Goal: Information Seeking & Learning: Learn about a topic

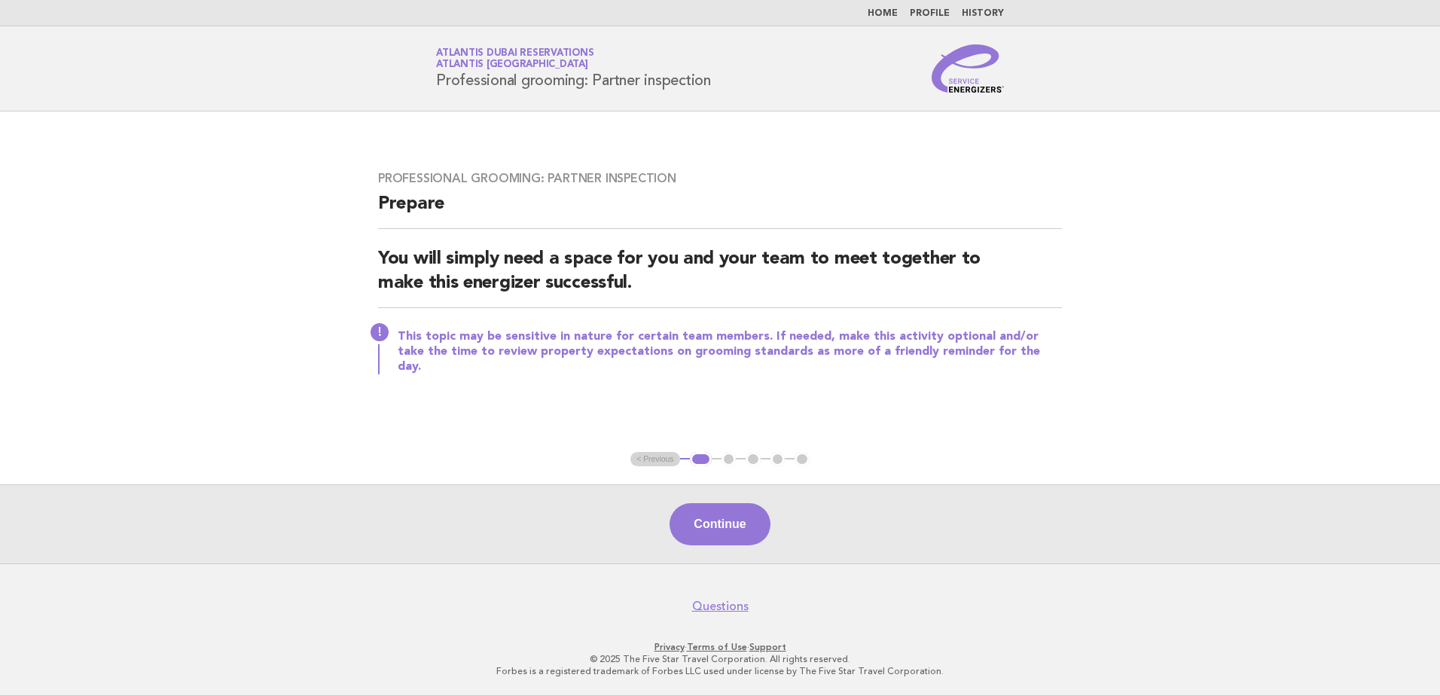
click at [890, 9] on link "Home" at bounding box center [882, 13] width 30 height 9
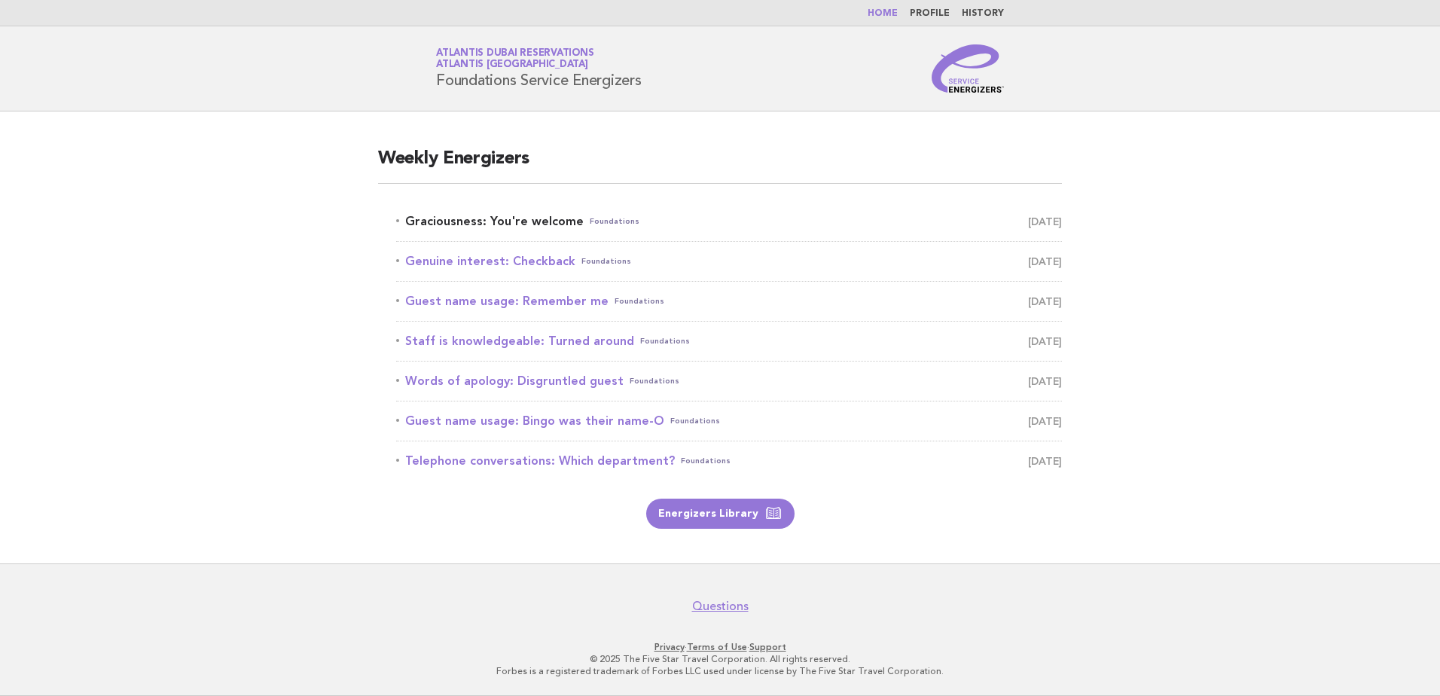
click at [511, 219] on link "Graciousness: You're welcome Foundations October 7" at bounding box center [729, 221] width 666 height 21
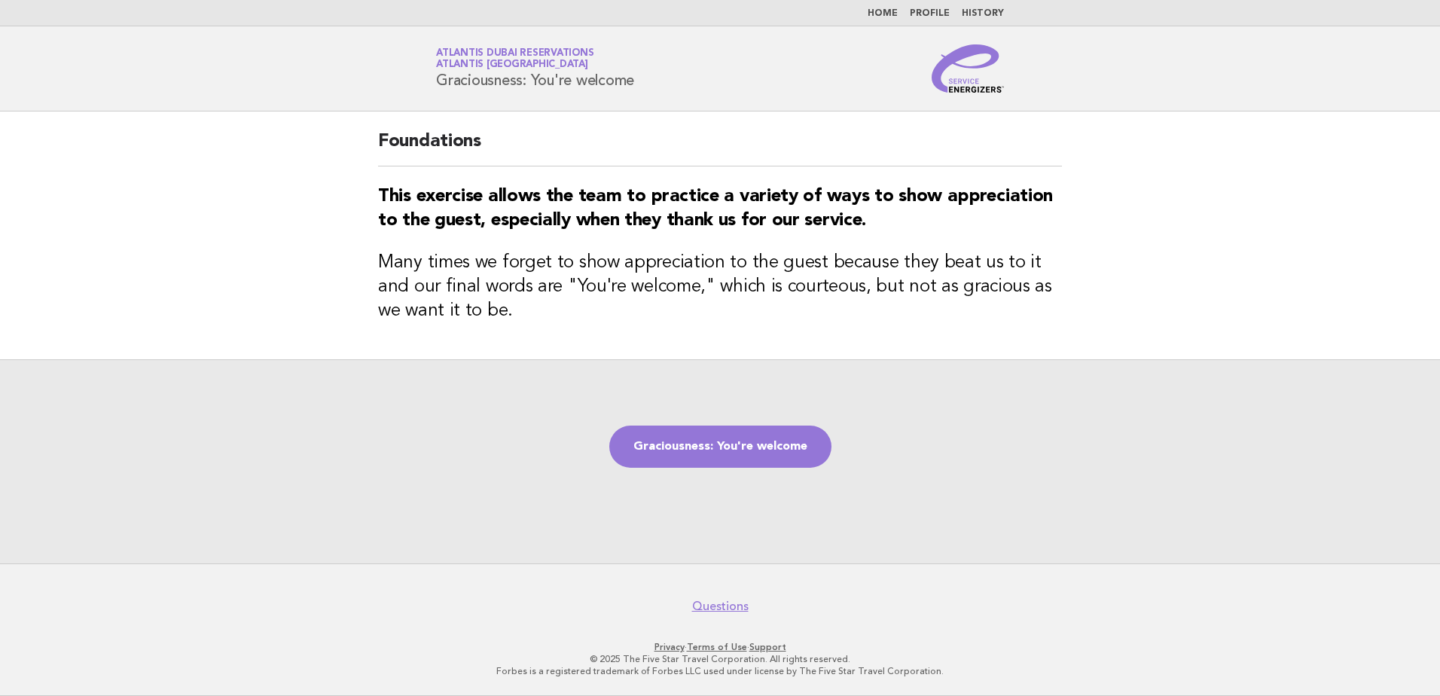
click at [658, 78] on div "Service Energizers Atlantis Dubai Reservations Atlantis Dubai Graciousness: You…" at bounding box center [720, 68] width 610 height 48
copy div "Graciousness: You're welcome"
click at [701, 447] on link "Graciousness: You're welcome" at bounding box center [720, 446] width 222 height 42
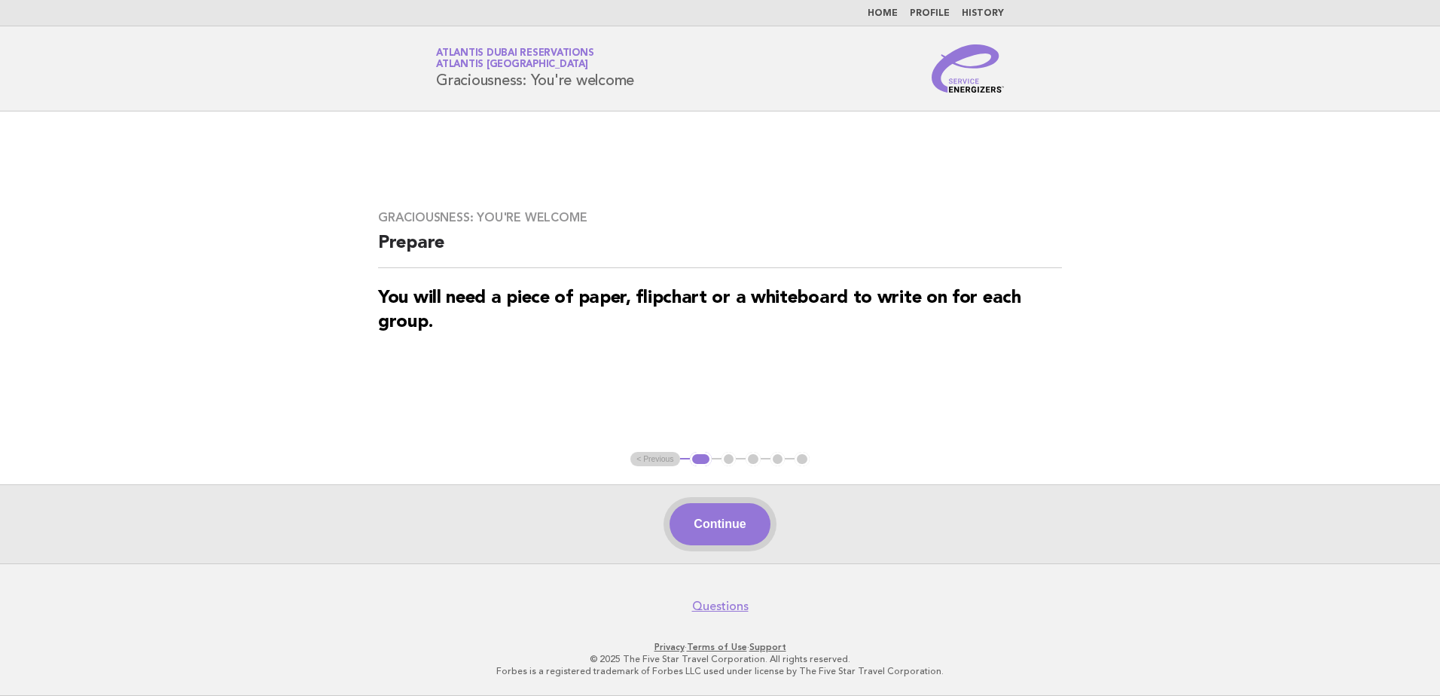
click at [718, 523] on button "Continue" at bounding box center [719, 524] width 100 height 42
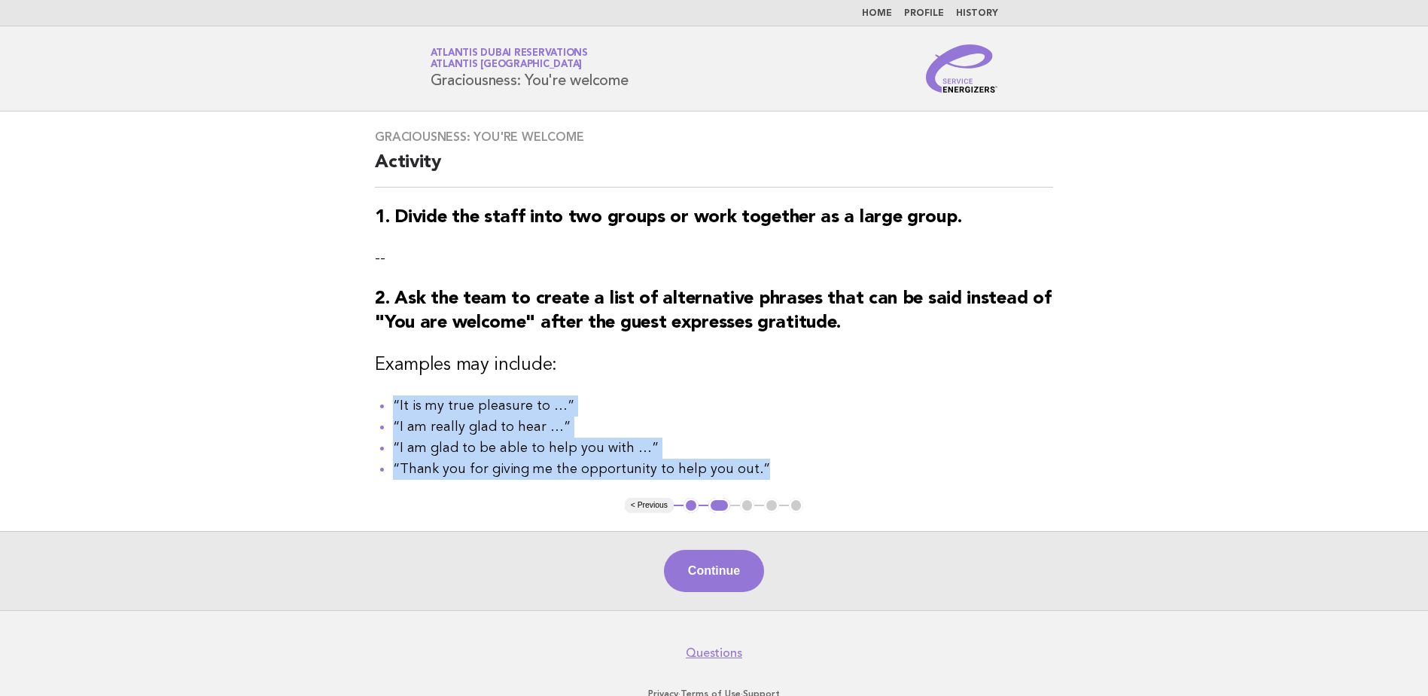
drag, startPoint x: 393, startPoint y: 403, endPoint x: 786, endPoint y: 475, distance: 399.6
click at [786, 475] on ul "“It is my true pleasure to …” “I am really glad to hear …” “I am glad to be abl…" at bounding box center [714, 437] width 678 height 84
copy ul "“It is my true pleasure to …” “I am really glad to hear …” “I am glad to be abl…"
click at [585, 395] on div "Graciousness: You're welcome Activity 1. Divide the staff into two groups or wo…" at bounding box center [714, 304] width 715 height 386
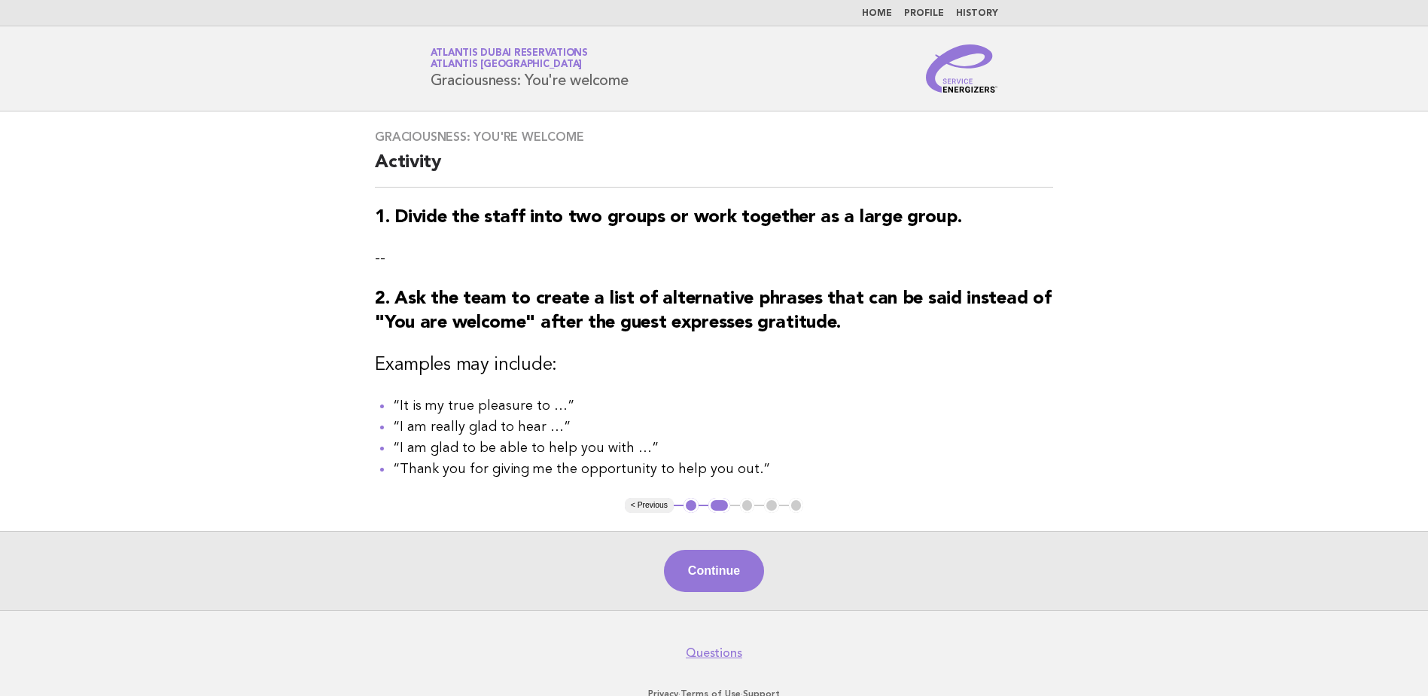
click at [852, 327] on h3 "2. Ask the team to create a list of alternative phrases that can be said instea…" at bounding box center [714, 311] width 678 height 48
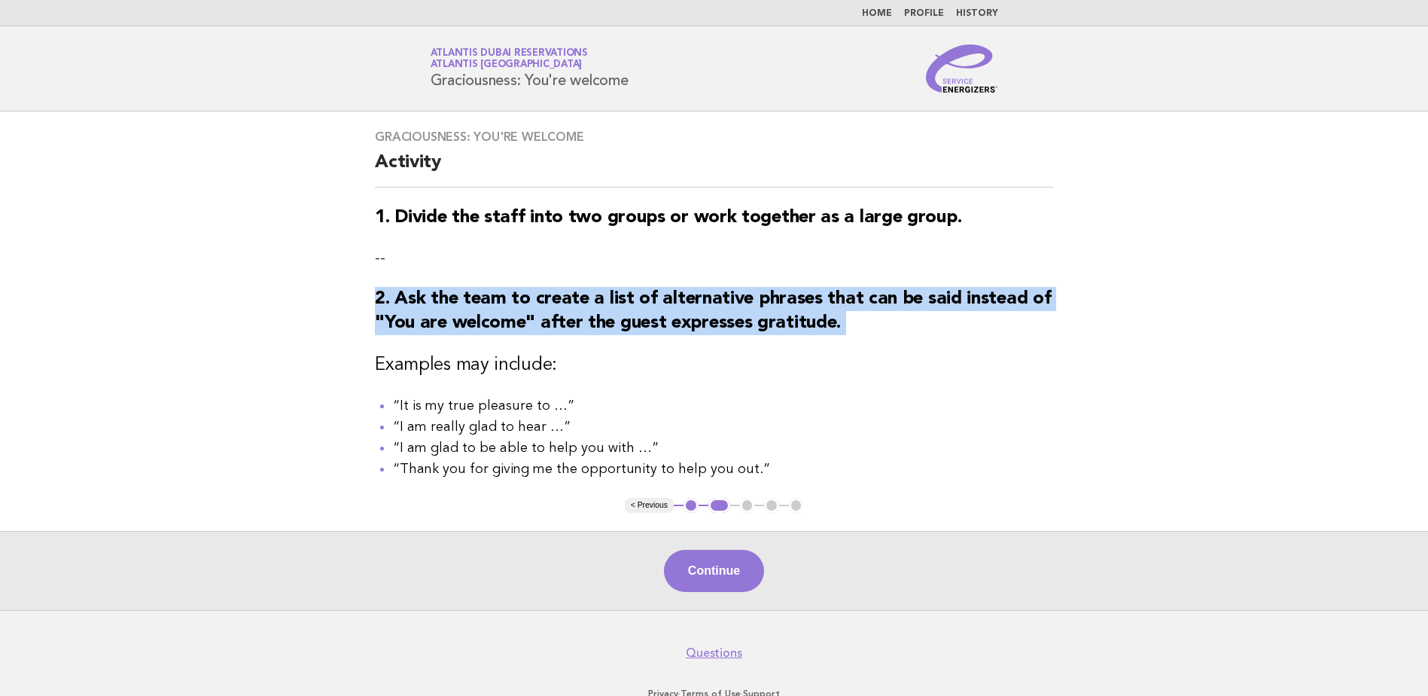
click at [852, 327] on h3 "2. Ask the team to create a list of alternative phrases that can be said instea…" at bounding box center [714, 311] width 678 height 48
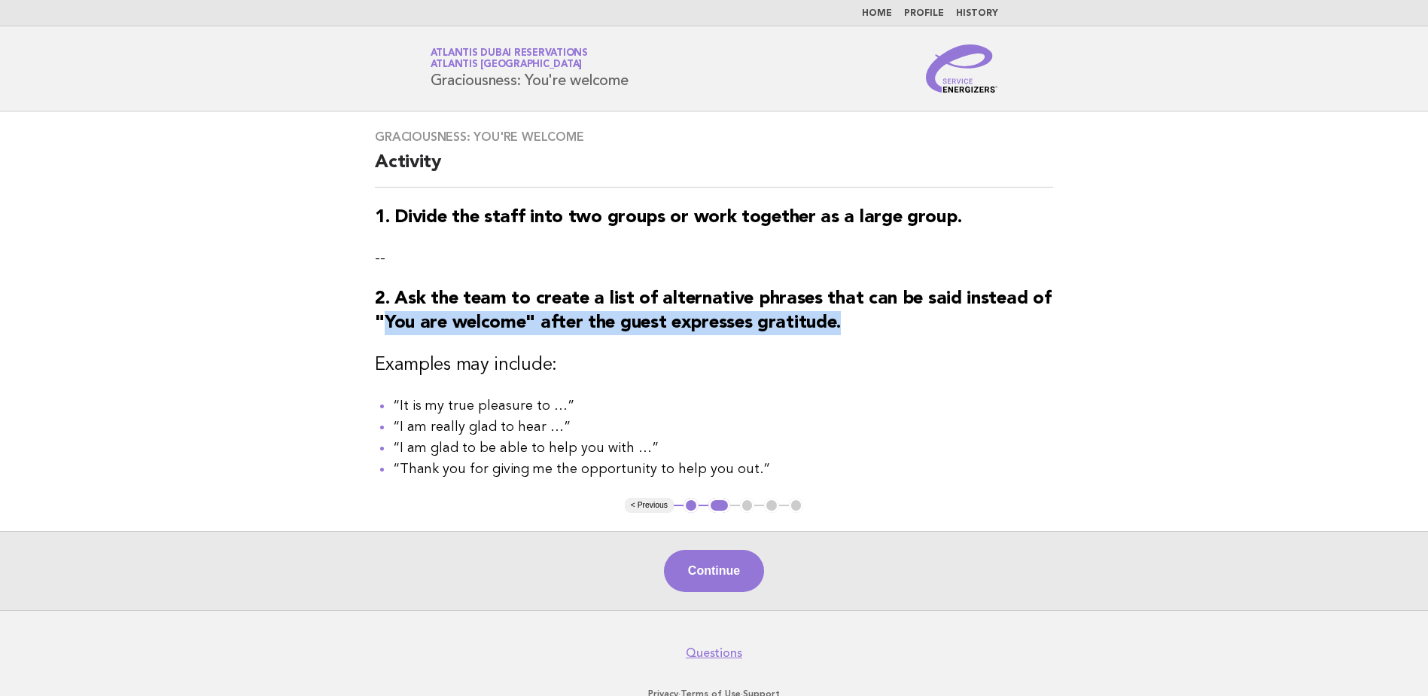
drag, startPoint x: 848, startPoint y: 327, endPoint x: 383, endPoint y: 329, distance: 464.6
click at [383, 329] on h3 "2. Ask the team to create a list of alternative phrases that can be said instea…" at bounding box center [714, 311] width 678 height 48
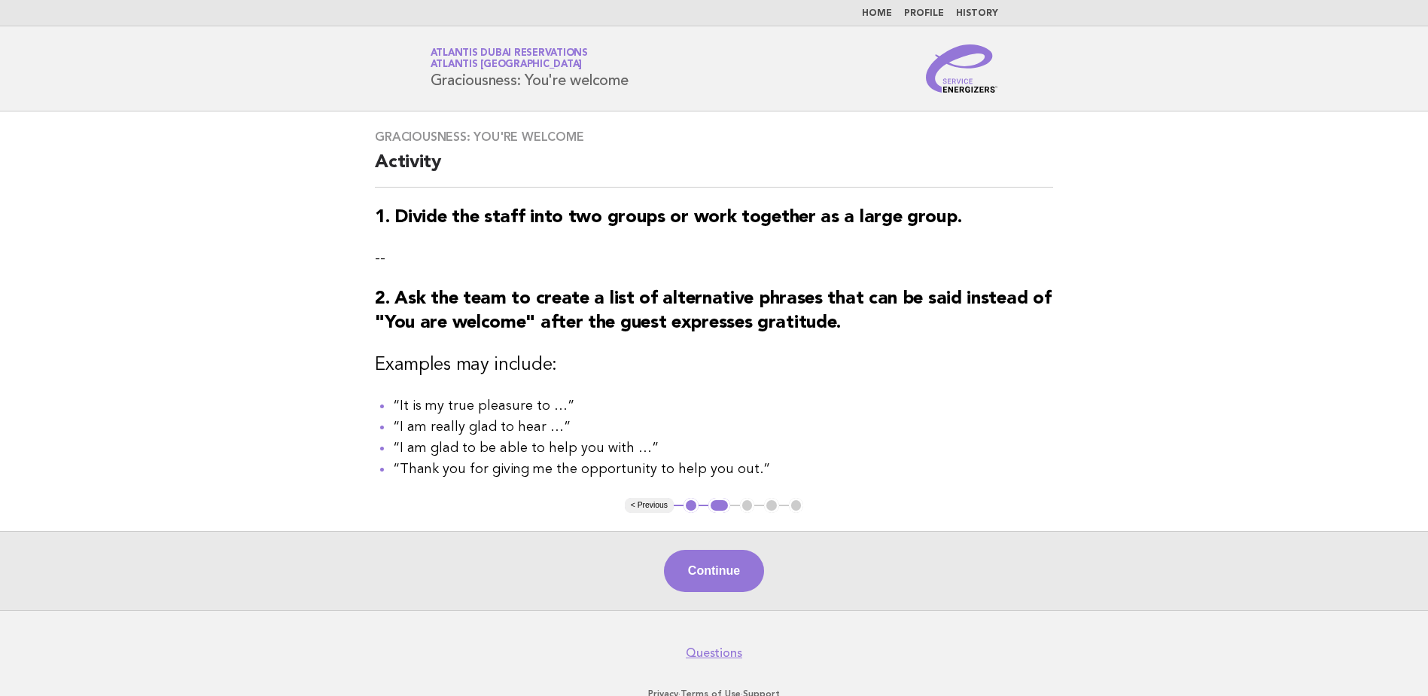
click at [1049, 351] on div "Graciousness: You're welcome Activity 1. Divide the staff into two groups or wo…" at bounding box center [714, 304] width 715 height 386
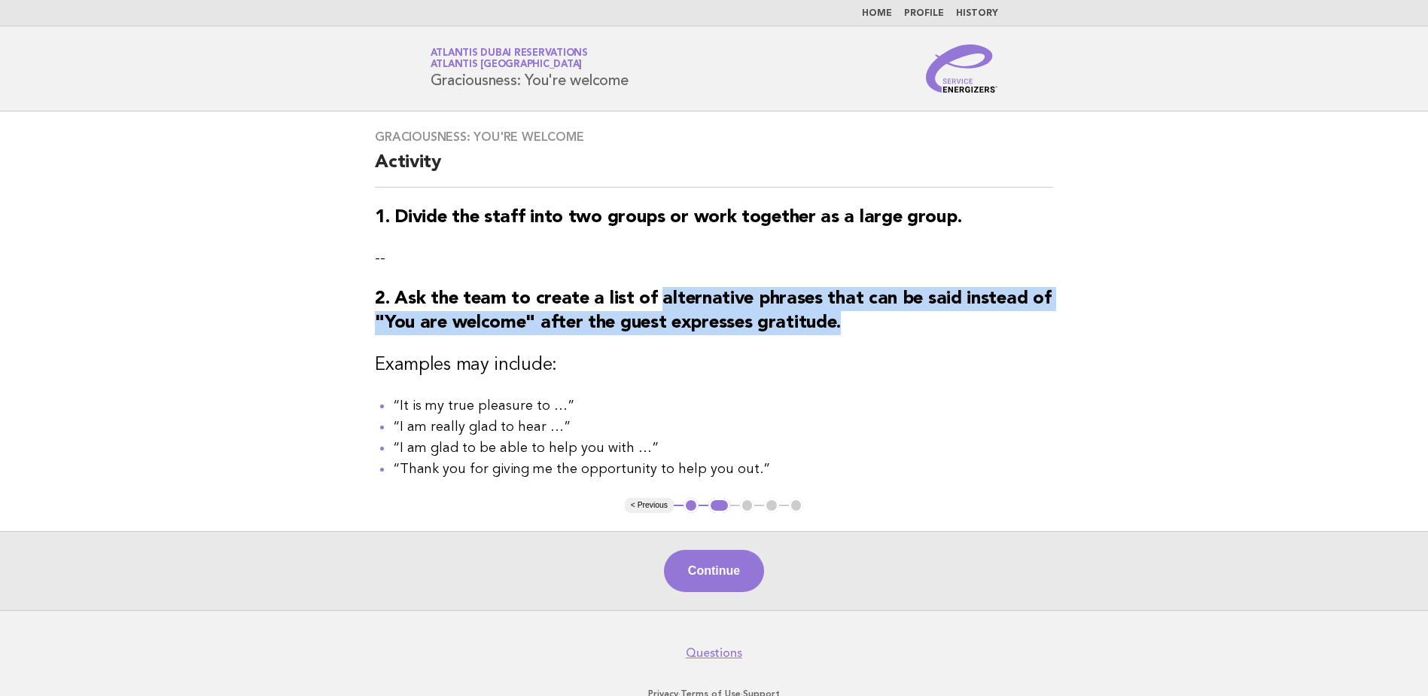
drag, startPoint x: 657, startPoint y: 298, endPoint x: 845, endPoint y: 320, distance: 188.7
click at [845, 320] on h3 "2. Ask the team to create a list of alternative phrases that can be said instea…" at bounding box center [714, 311] width 678 height 48
copy strong "alternative phrases that can be said instead of "You are welcome" after the gue…"
click at [721, 571] on button "Continue" at bounding box center [714, 571] width 100 height 42
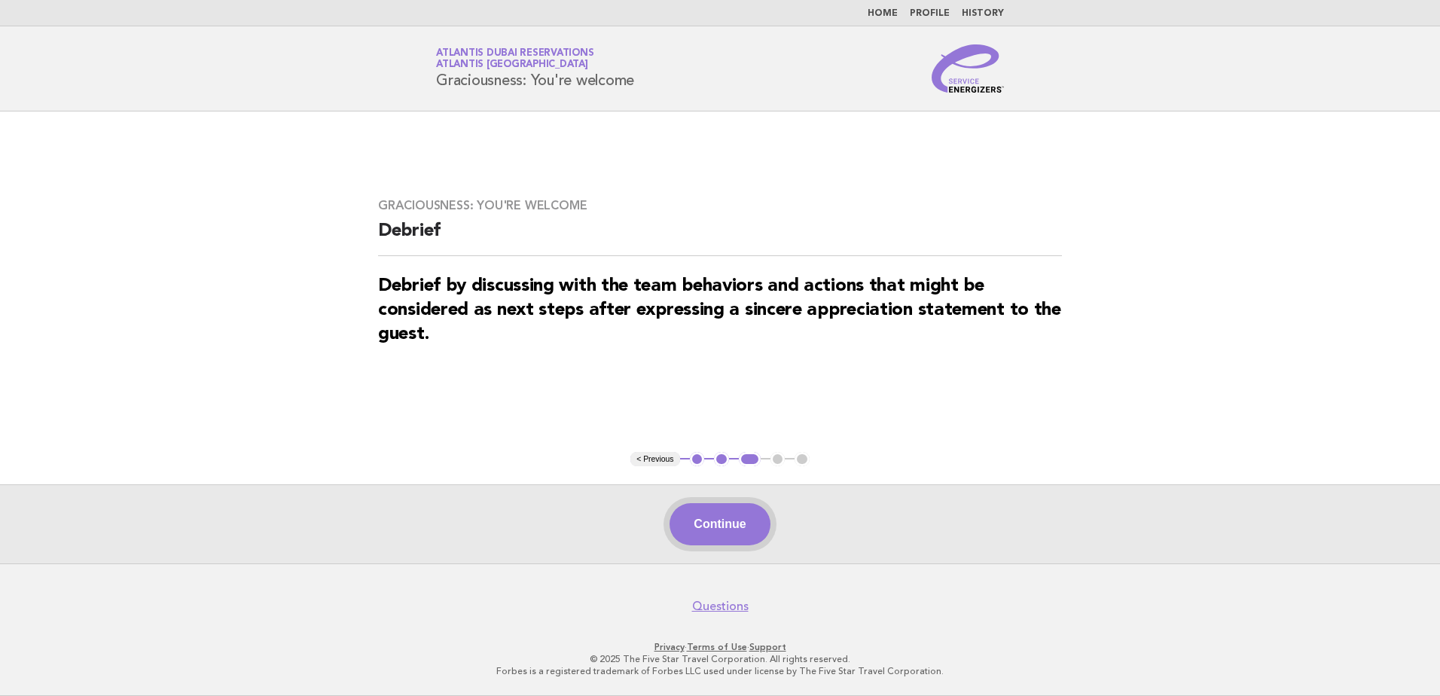
click at [722, 526] on button "Continue" at bounding box center [719, 524] width 100 height 42
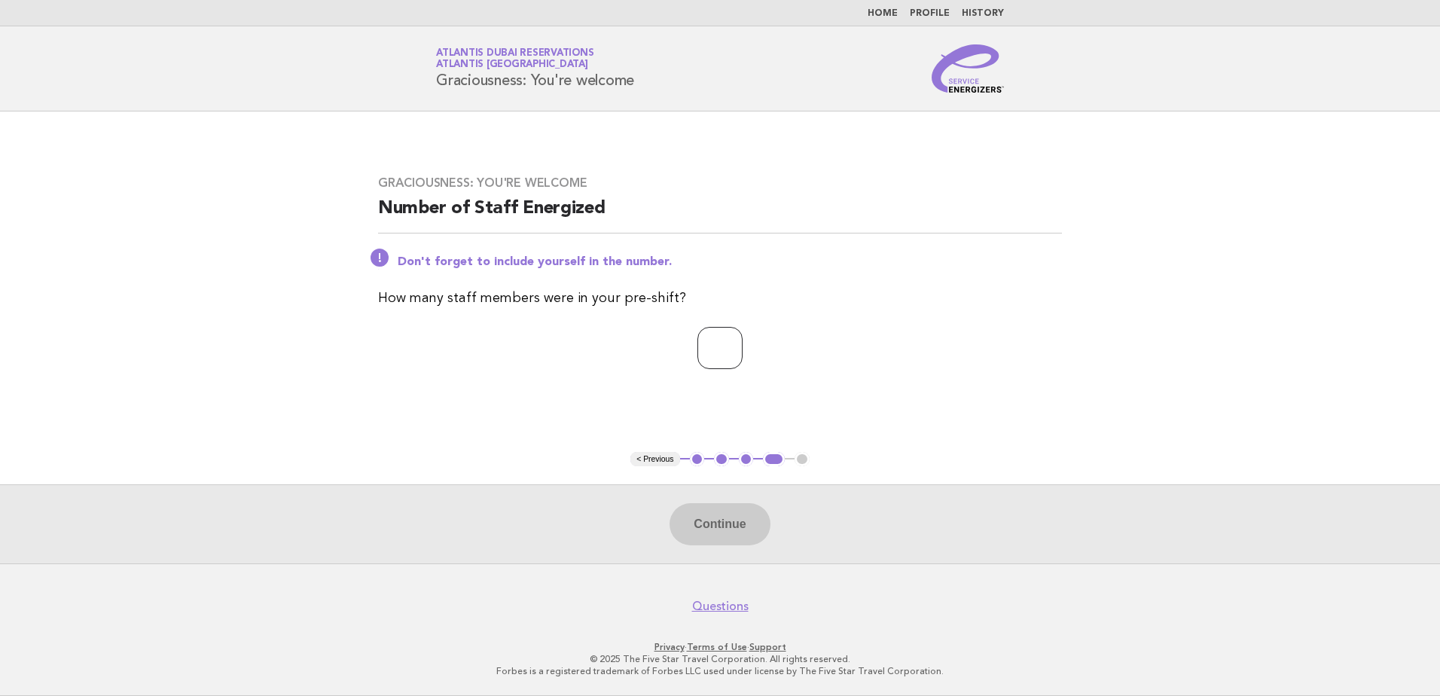
click at [710, 343] on input "number" at bounding box center [719, 348] width 45 height 42
type input "*"
click at [728, 519] on button "Continue" at bounding box center [719, 524] width 100 height 42
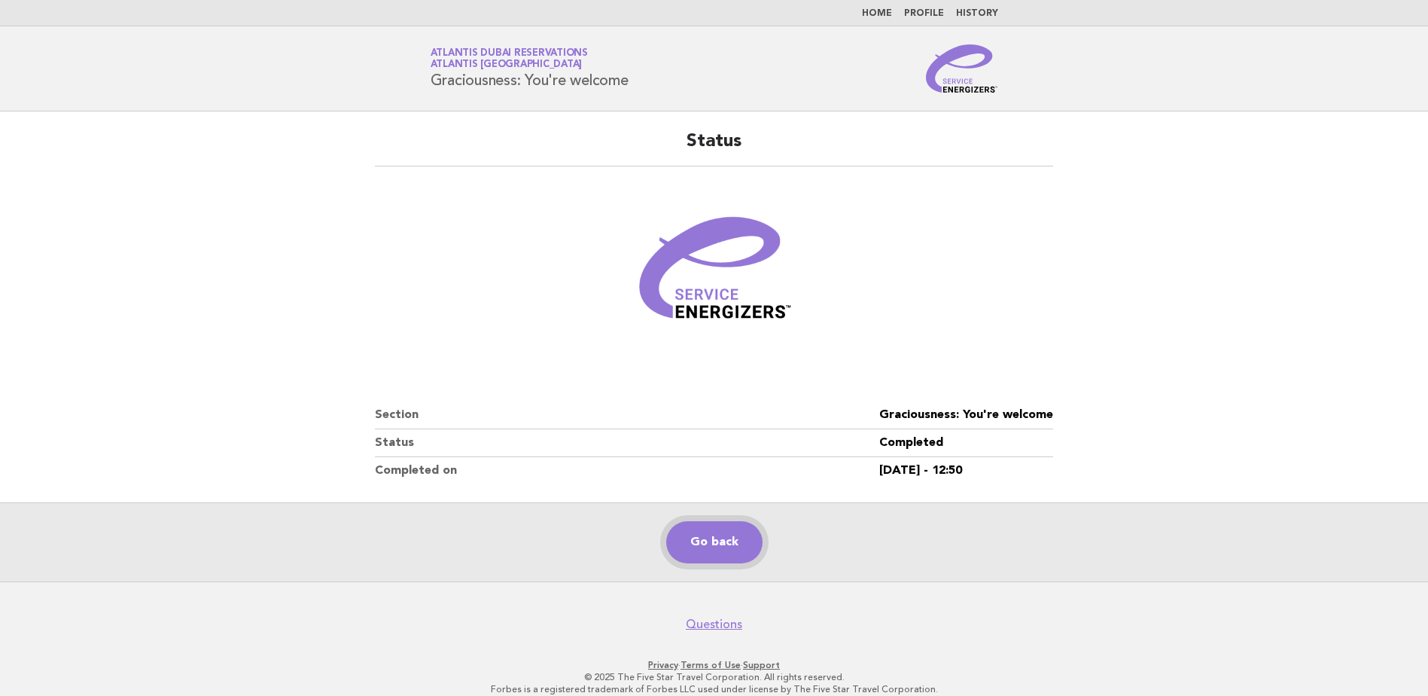
click at [707, 541] on link "Go back" at bounding box center [714, 542] width 96 height 42
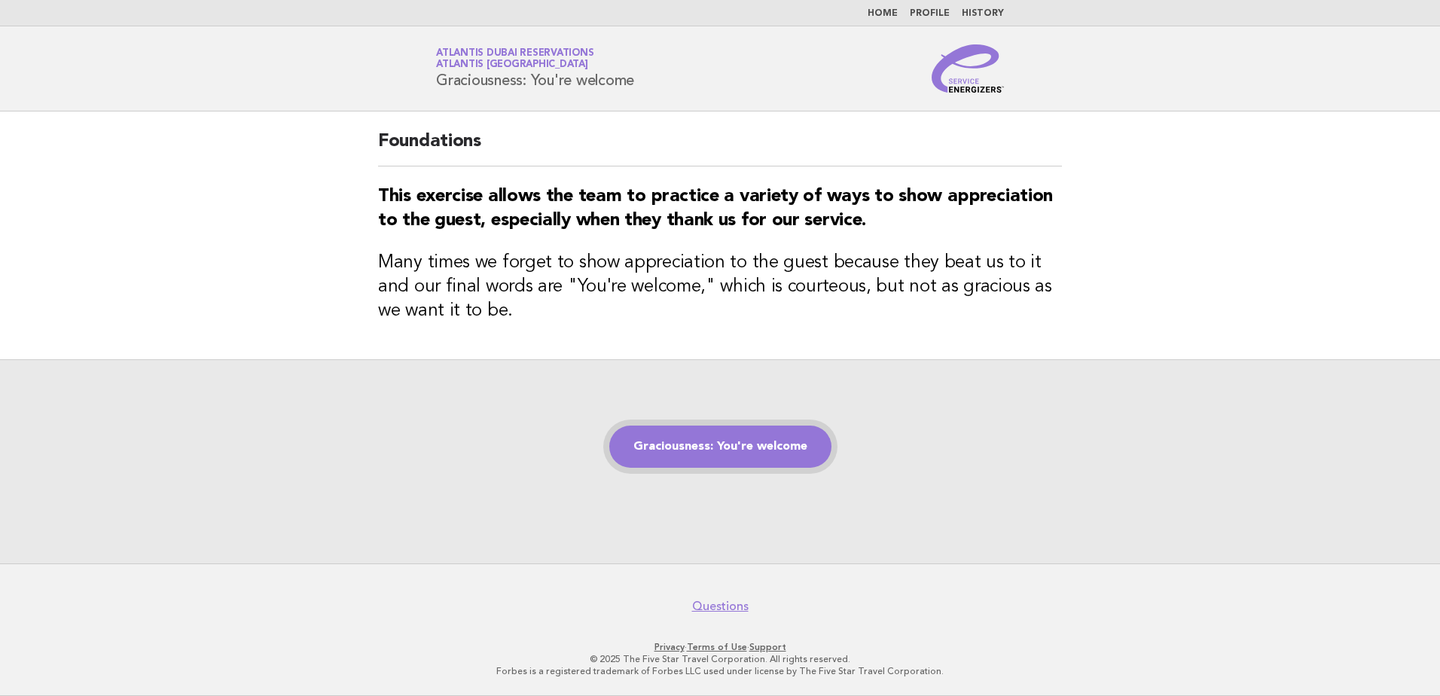
click at [709, 449] on link "Graciousness: You're welcome" at bounding box center [720, 446] width 222 height 42
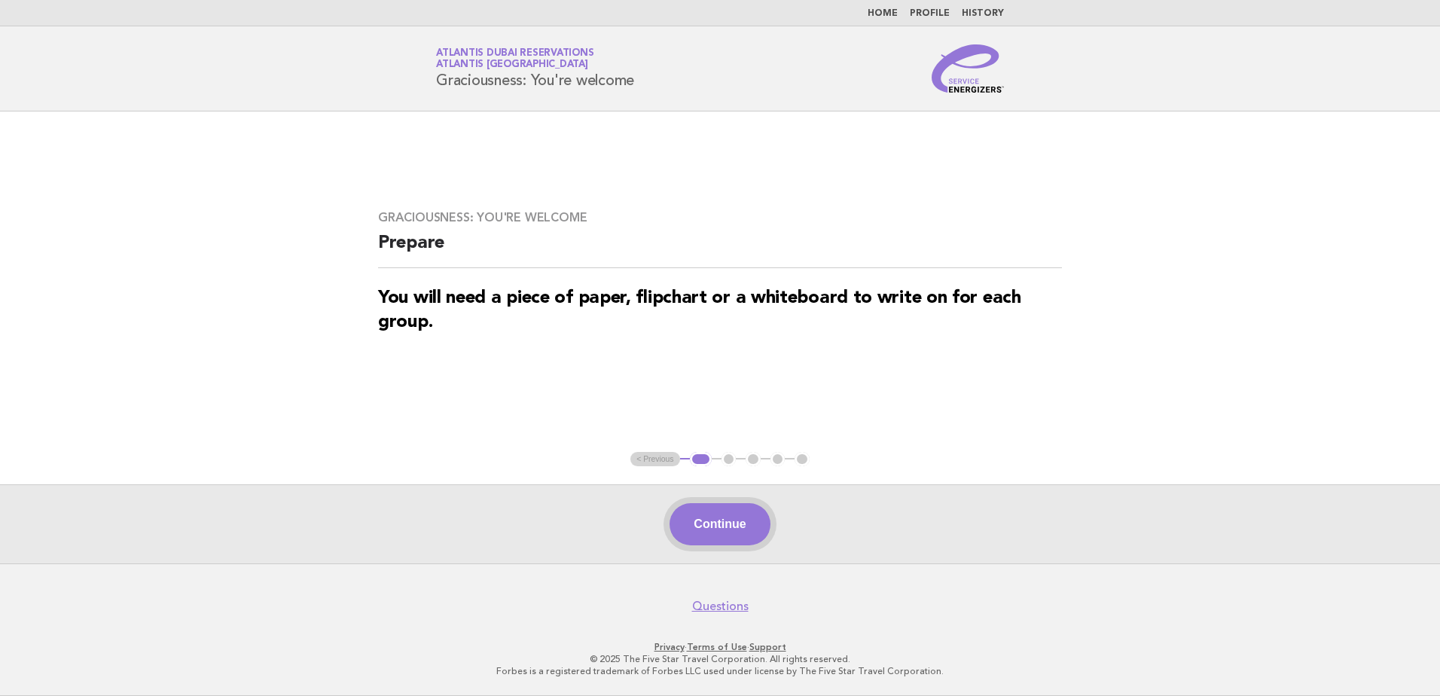
click at [717, 511] on button "Continue" at bounding box center [719, 524] width 100 height 42
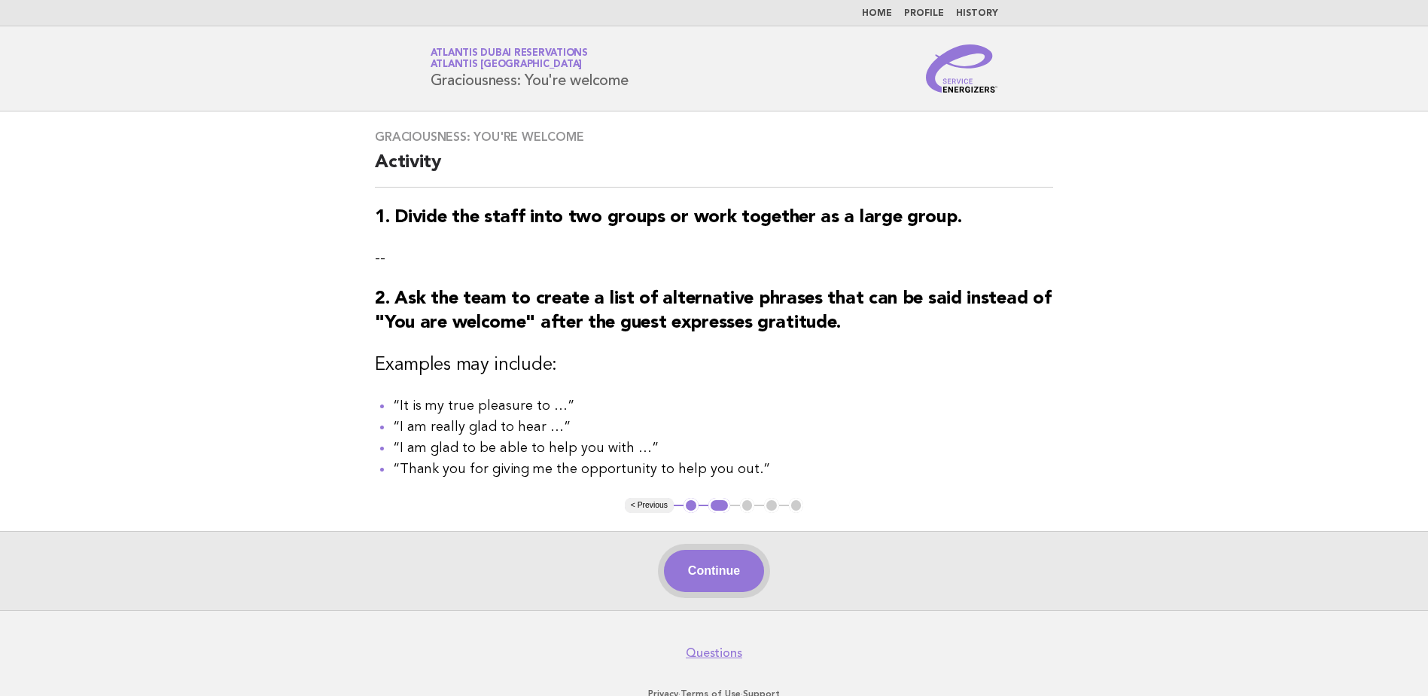
click at [705, 574] on button "Continue" at bounding box center [714, 571] width 100 height 42
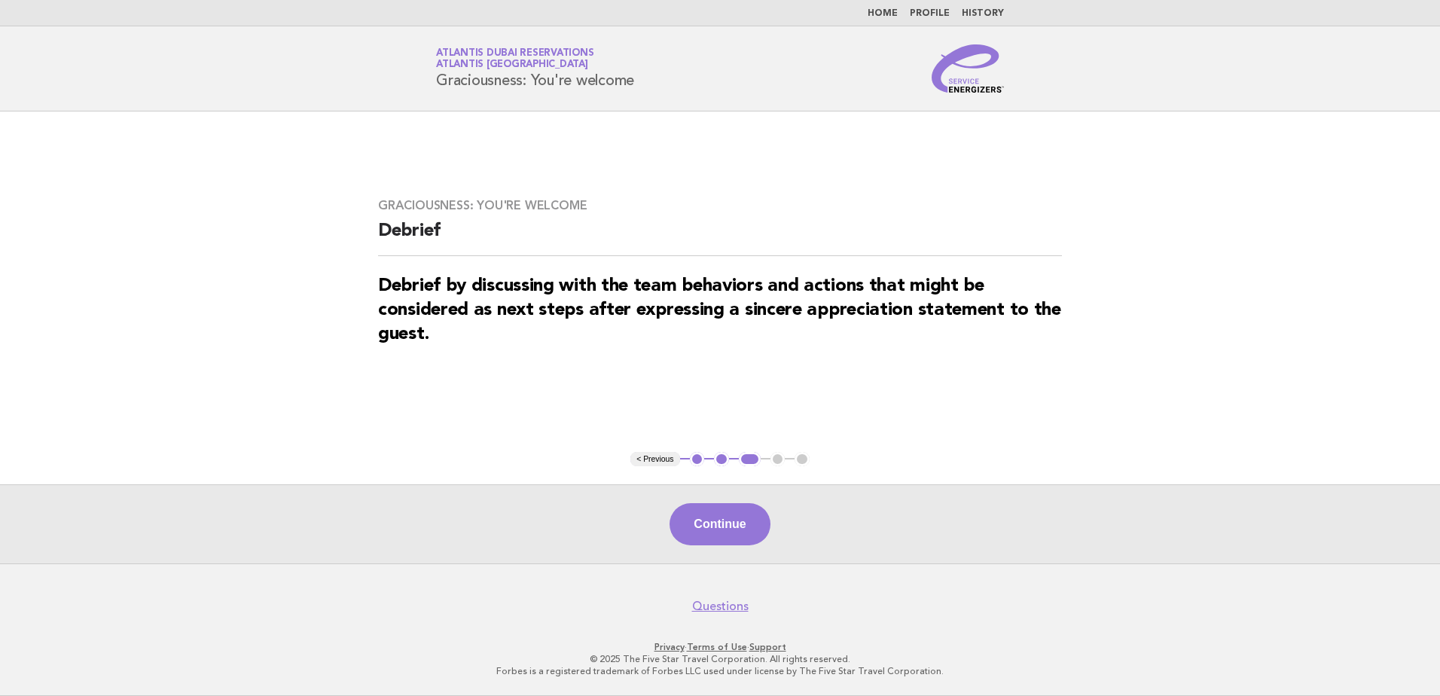
click at [705, 574] on footer "Questions Privacy · Terms of Use · Support © 2025 The Five Star Travel Corporat…" at bounding box center [720, 629] width 1440 height 133
click at [732, 526] on button "Continue" at bounding box center [719, 524] width 100 height 42
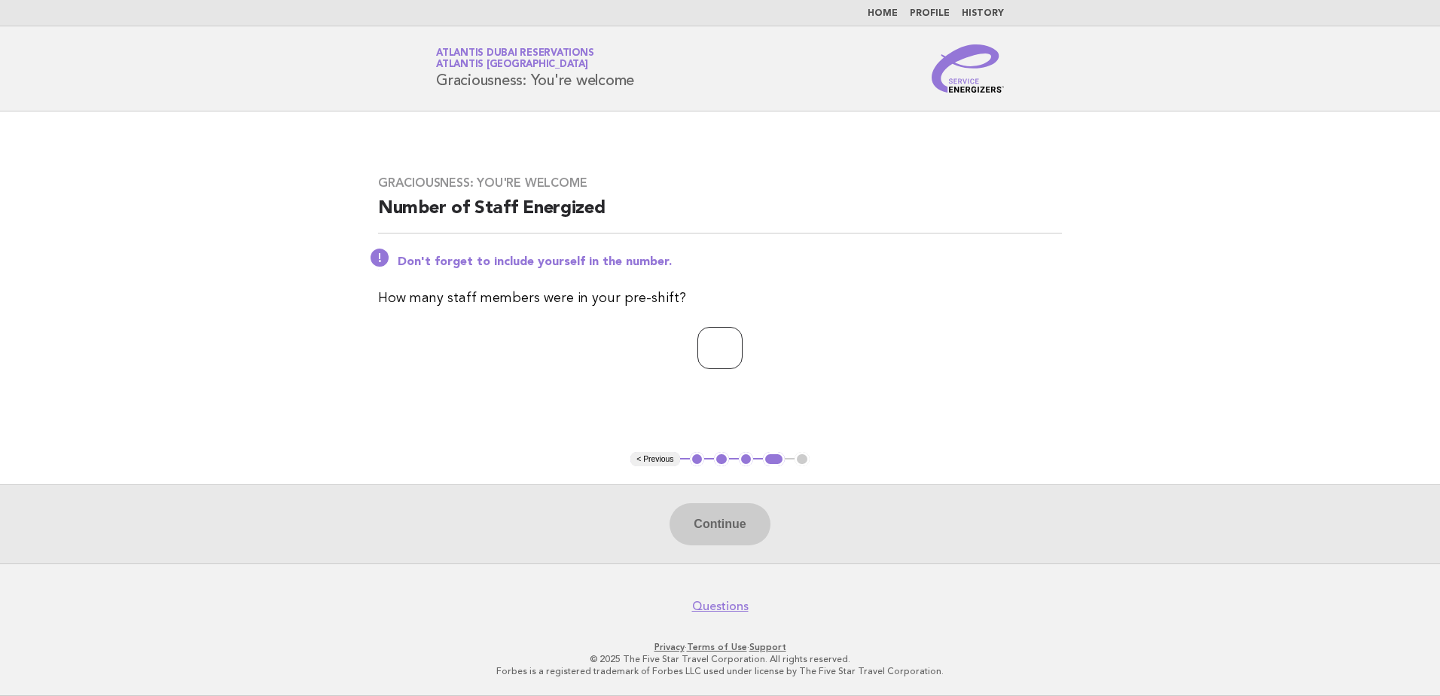
click at [719, 346] on input "number" at bounding box center [719, 348] width 45 height 42
type input "*"
click at [738, 529] on button "Continue" at bounding box center [719, 524] width 100 height 42
